Goal: Information Seeking & Learning: Learn about a topic

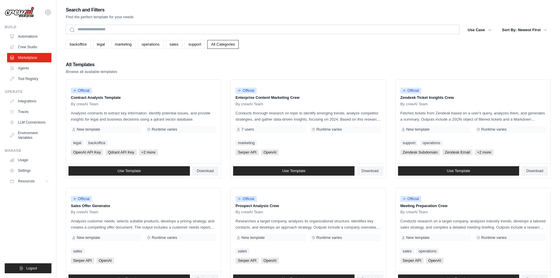
click at [302, 6] on div "Search and Filters Find the perfect template for your needs" at bounding box center [308, 13] width 485 height 14
click at [22, 32] on link "Automations" at bounding box center [30, 36] width 44 height 9
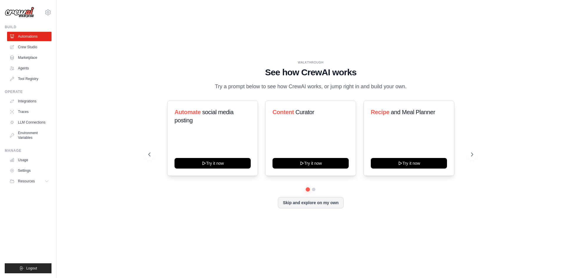
click at [471, 165] on div "Automate social media posting Try it now Content Curator Try it now Recipe and …" at bounding box center [310, 138] width 325 height 75
click at [473, 156] on icon at bounding box center [473, 155] width 2 height 4
click at [475, 157] on icon at bounding box center [472, 154] width 6 height 6
click at [151, 156] on icon at bounding box center [149, 154] width 6 height 6
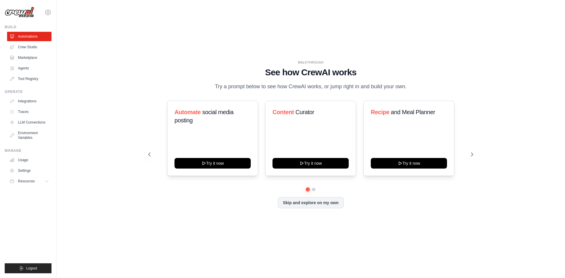
drag, startPoint x: 192, startPoint y: 216, endPoint x: 202, endPoint y: 219, distance: 10.6
click at [193, 215] on div "WALKTHROUGH See how [PERSON_NAME] works Try a prompt below to see how [PERSON_N…" at bounding box center [310, 138] width 339 height 157
